Goal: Information Seeking & Learning: Understand process/instructions

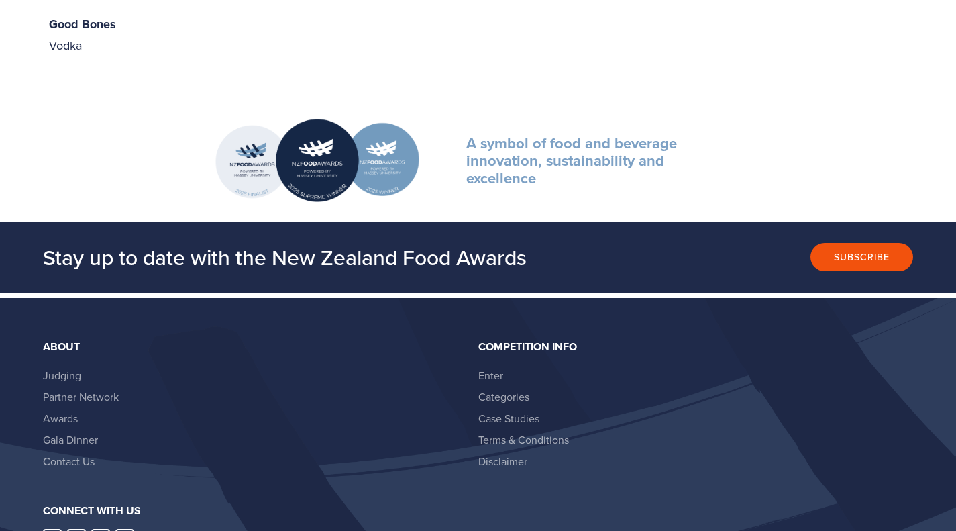
scroll to position [2544, 0]
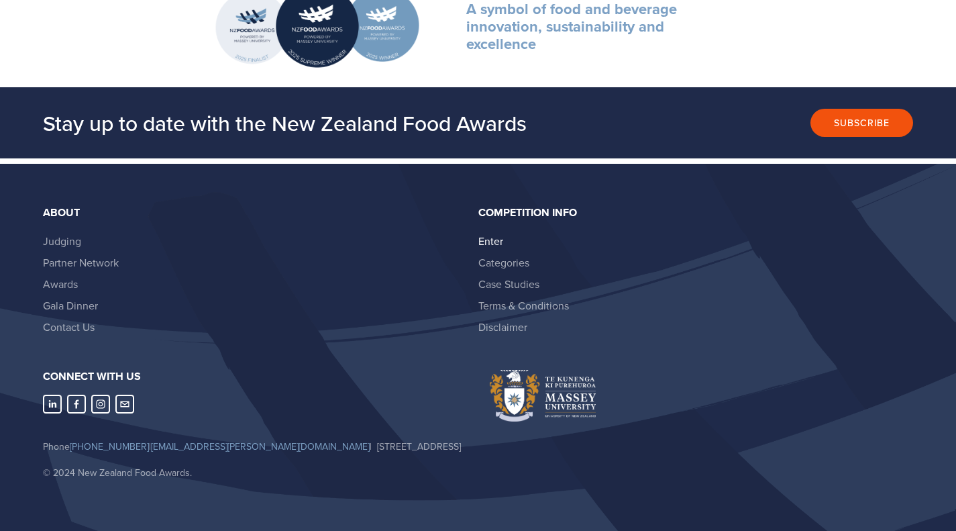
click at [485, 233] on link "Enter" at bounding box center [490, 240] width 25 height 15
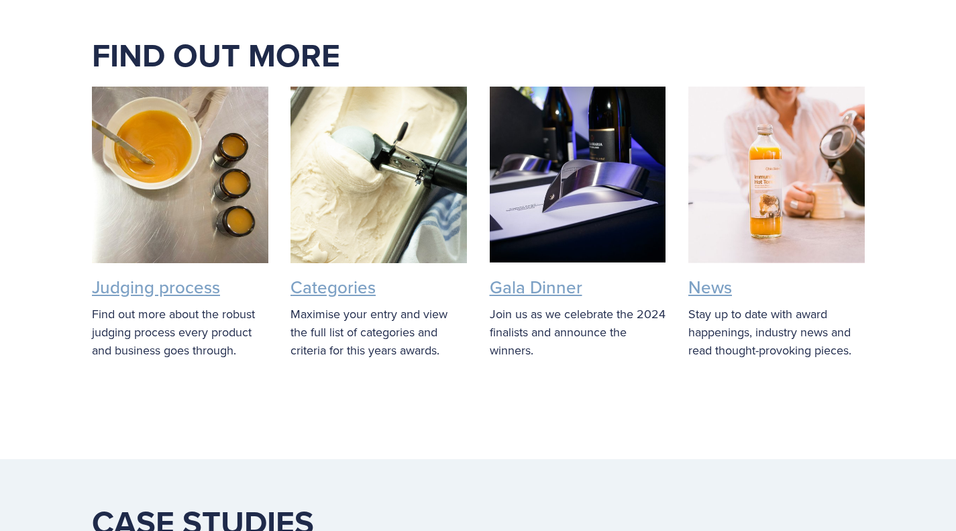
scroll to position [2079, 0]
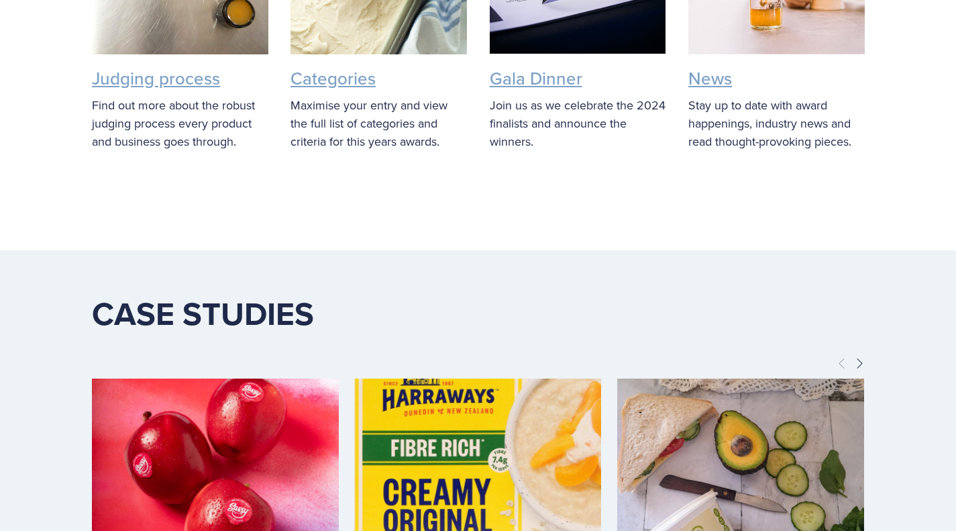
click at [114, 76] on link "Judging process" at bounding box center [156, 78] width 128 height 25
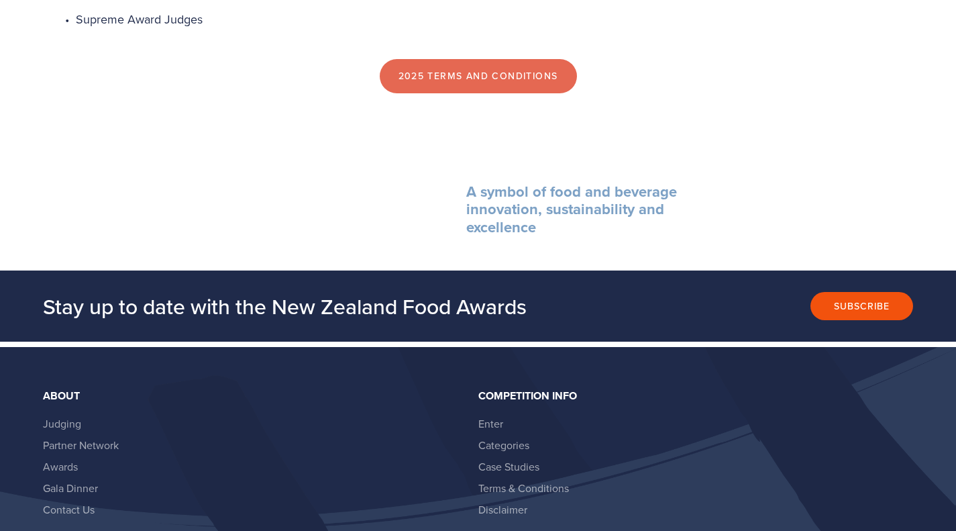
scroll to position [1274, 0]
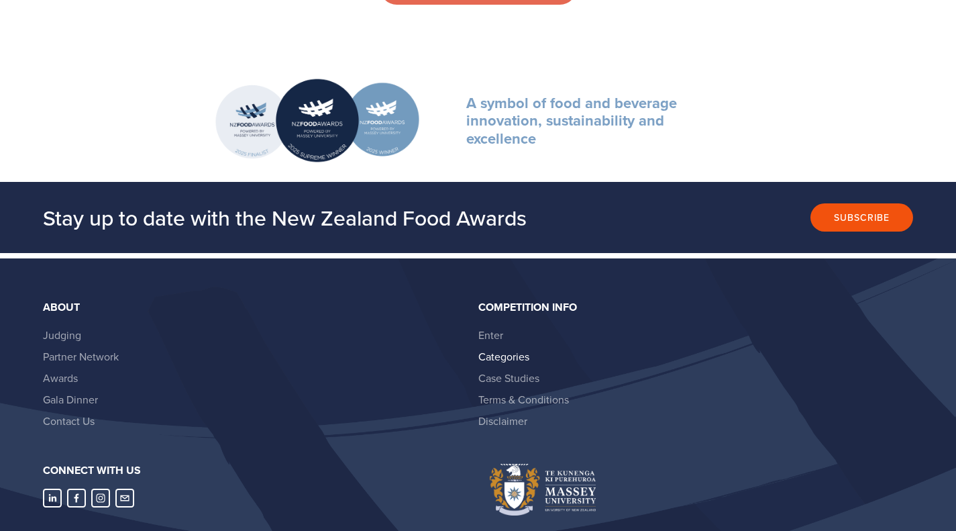
click at [494, 353] on link "Categories" at bounding box center [503, 356] width 51 height 15
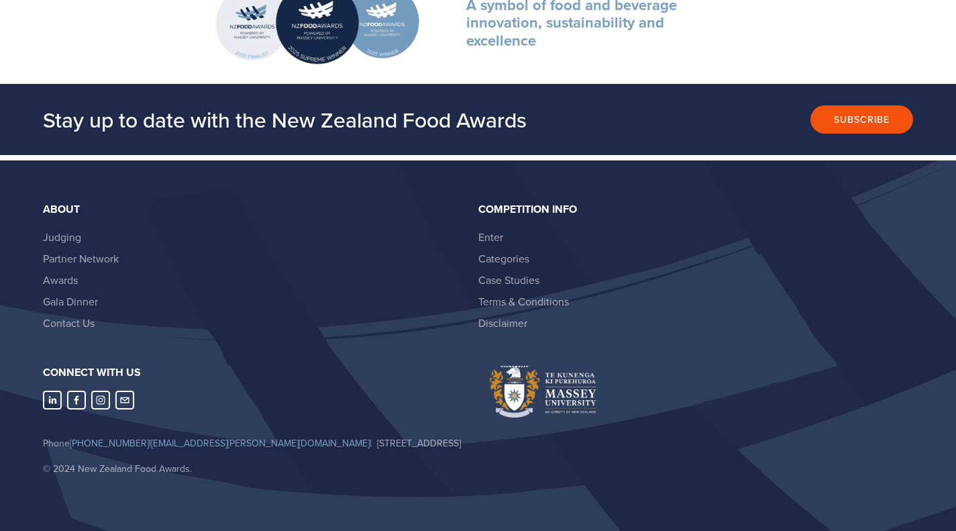
scroll to position [1386, 0]
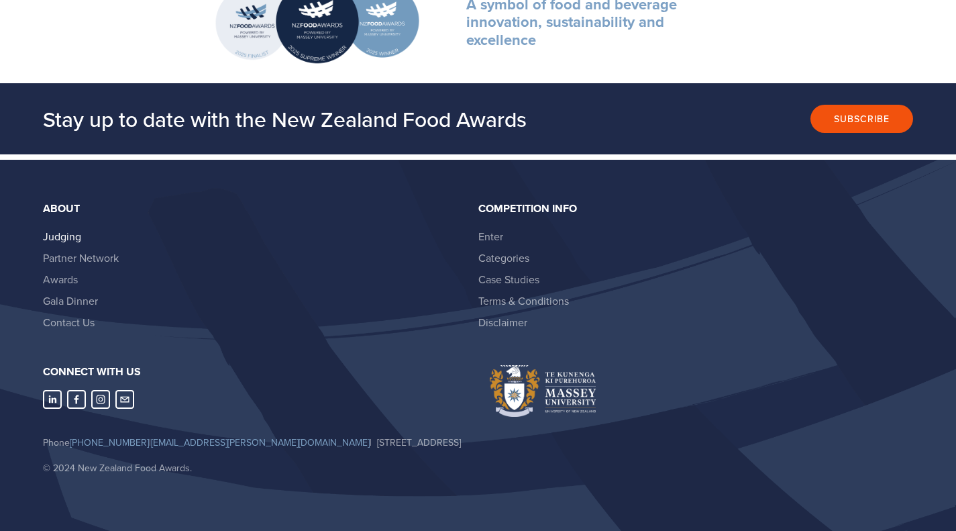
click at [54, 229] on link "Judging" at bounding box center [62, 236] width 38 height 15
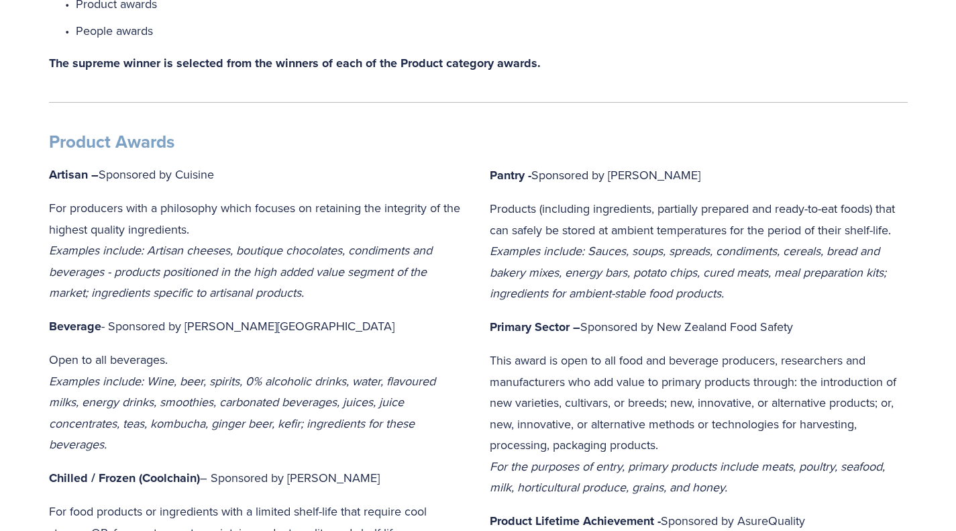
scroll to position [335, 0]
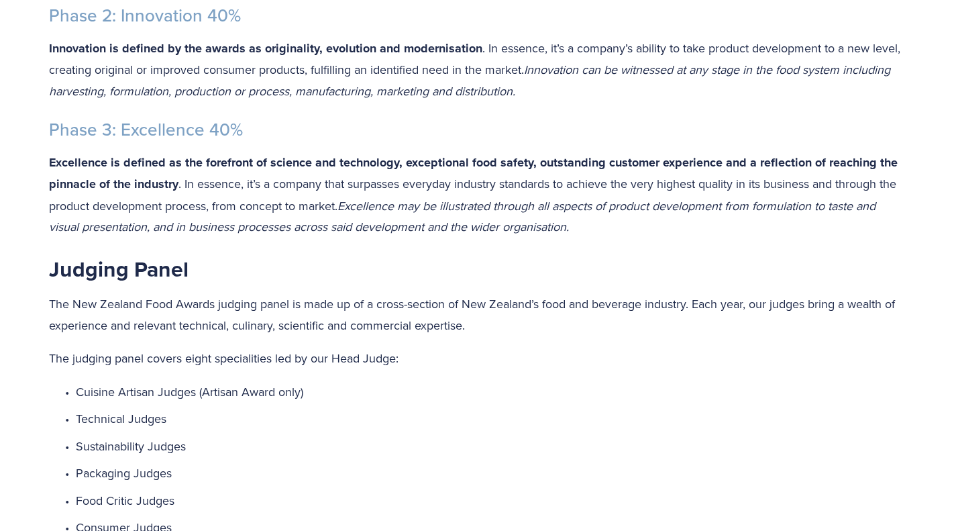
scroll to position [671, 0]
